Goal: Find contact information: Obtain details needed to contact an individual or organization

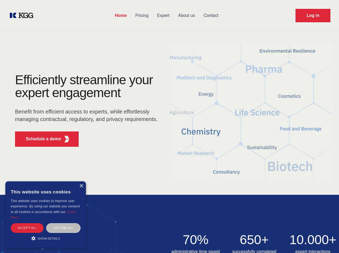
click at [169, 127] on div "Efficiently streamline your expert engagement Benefit from efficient access to …" at bounding box center [87, 113] width 163 height 78
click at [40, 139] on p "Schedule a demo" at bounding box center [43, 139] width 35 height 6
click at [81, 186] on div "× This website uses cookies This website uses cookies to improve user experienc…" at bounding box center [45, 215] width 81 height 66
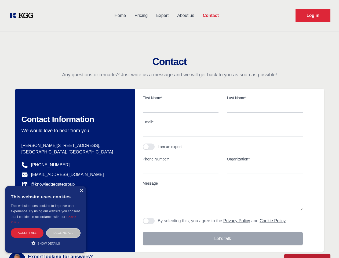
click at [27, 228] on div "Accept all" at bounding box center [27, 232] width 33 height 9
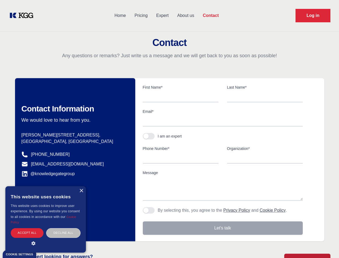
click at [63, 228] on div "Contact Information We would love to hear from you. Postal address [PERSON_NAME…" at bounding box center [75, 159] width 120 height 163
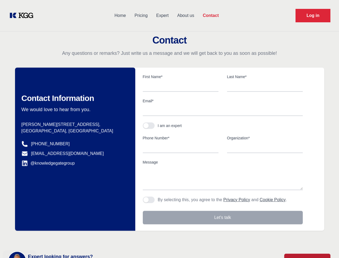
click at [46, 239] on main "Contact Any questions or remarks? Just write us a message and we will get back …" at bounding box center [169, 140] width 339 height 280
